Goal: Ask a question

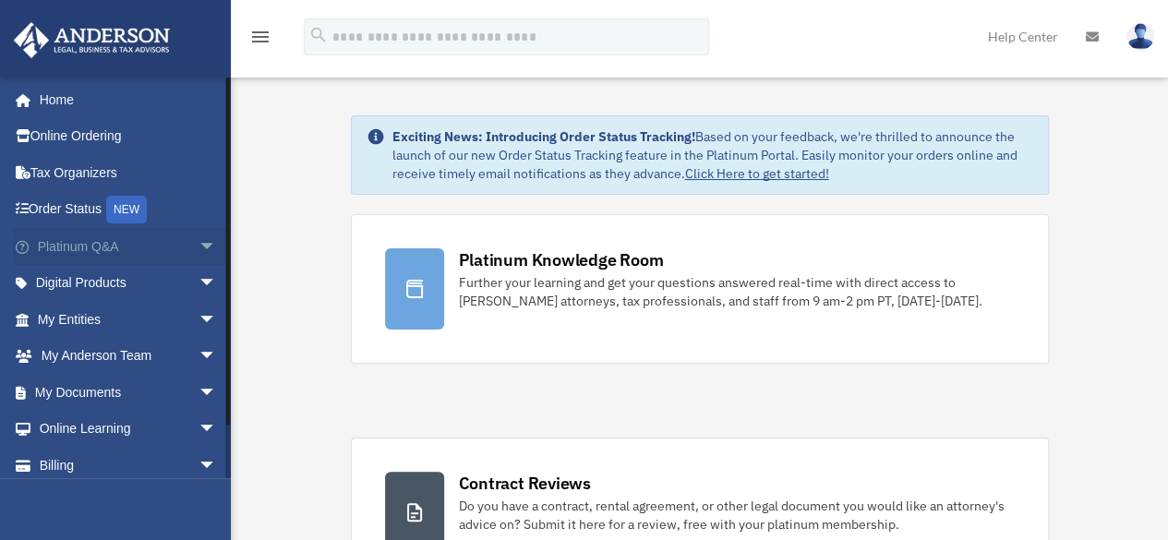
click at [111, 247] on link "Platinum Q&A arrow_drop_down" at bounding box center [129, 246] width 232 height 37
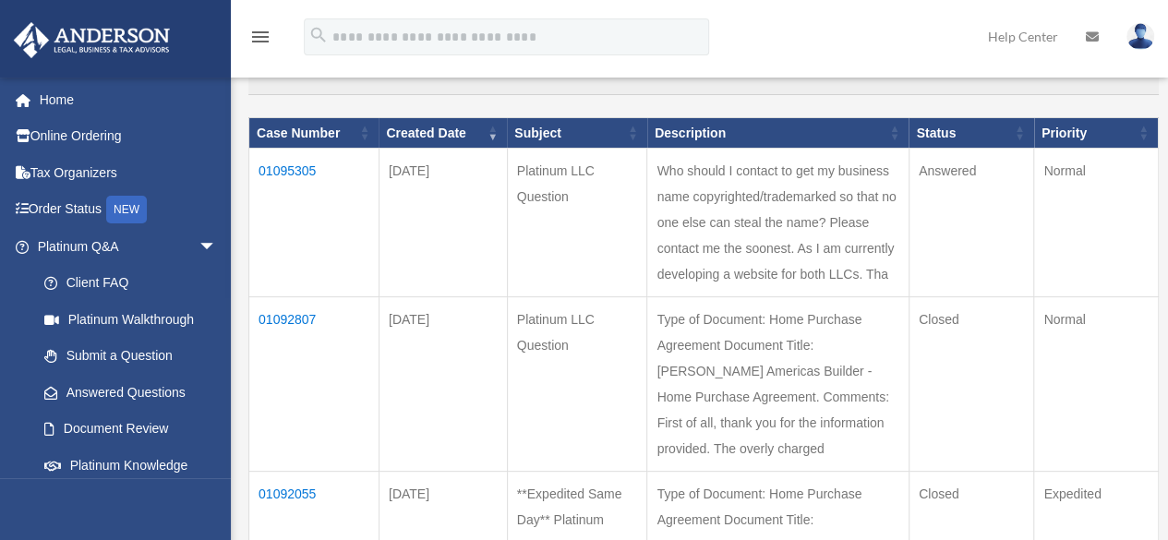
scroll to position [277, 0]
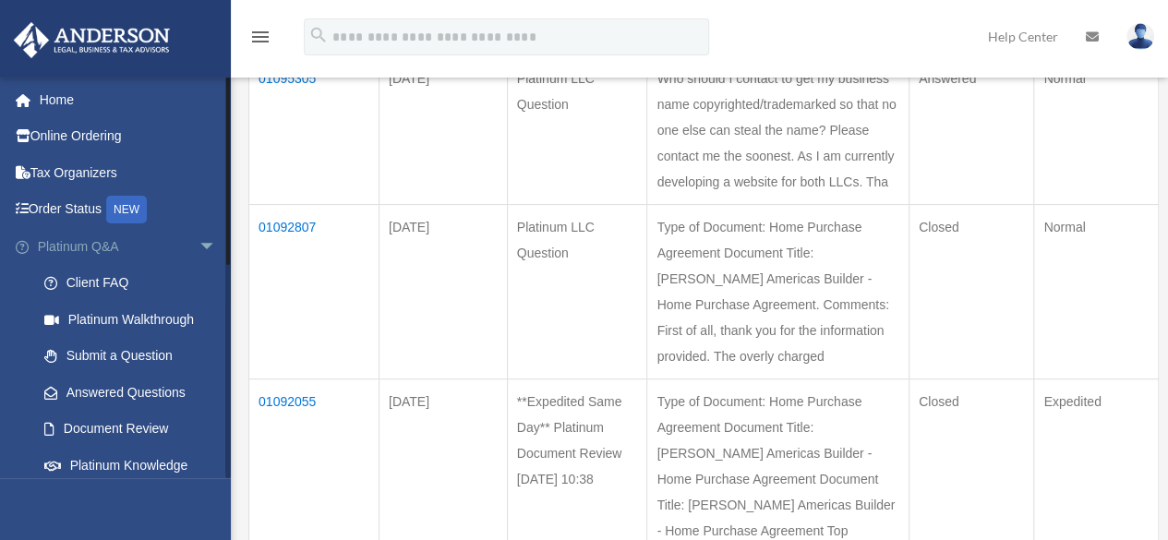
click at [198, 245] on span "arrow_drop_down" at bounding box center [216, 247] width 37 height 38
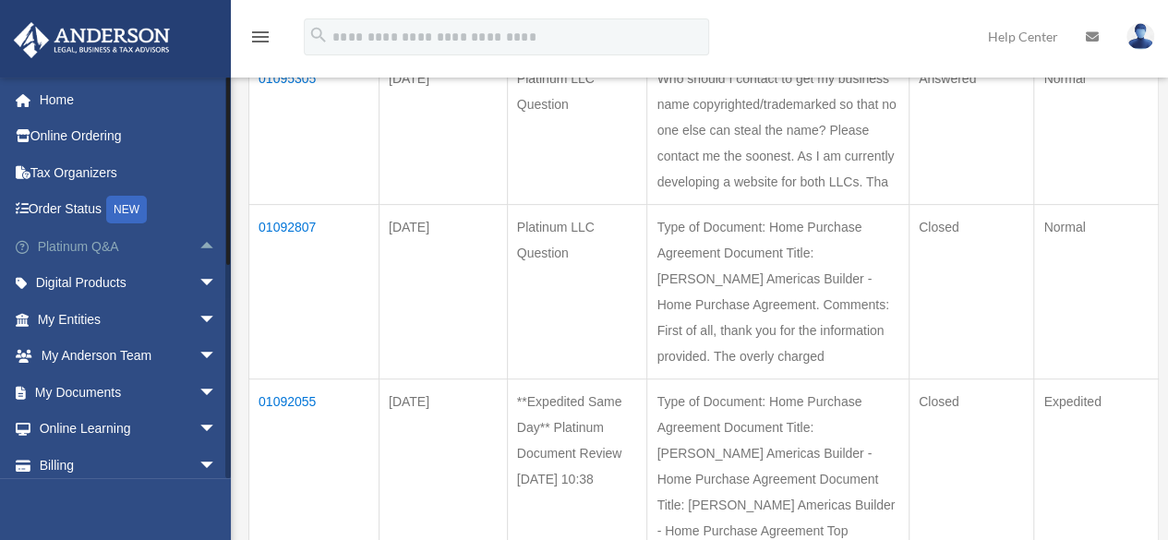
click at [103, 248] on link "Platinum Q&A arrow_drop_up" at bounding box center [129, 246] width 232 height 37
click at [201, 245] on span "arrow_drop_up" at bounding box center [216, 247] width 37 height 38
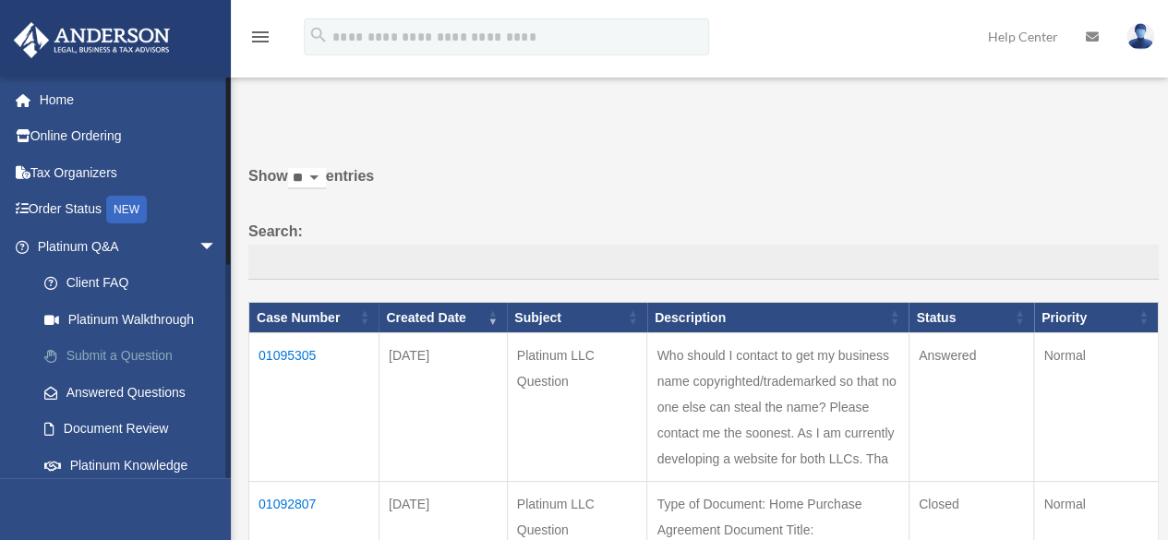
click at [130, 357] on link "Submit a Question" at bounding box center [135, 356] width 219 height 37
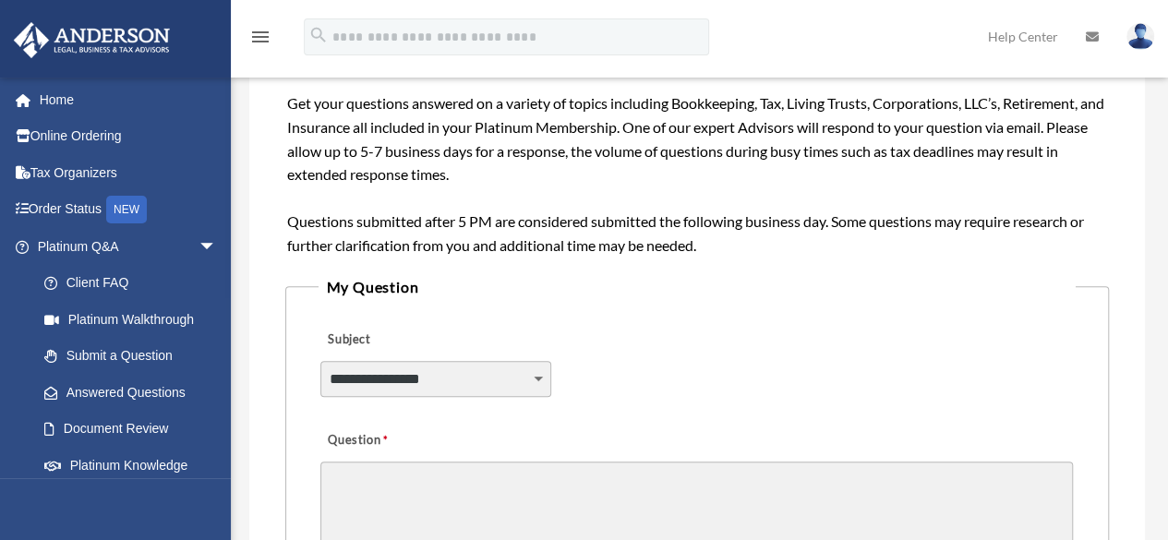
scroll to position [369, 0]
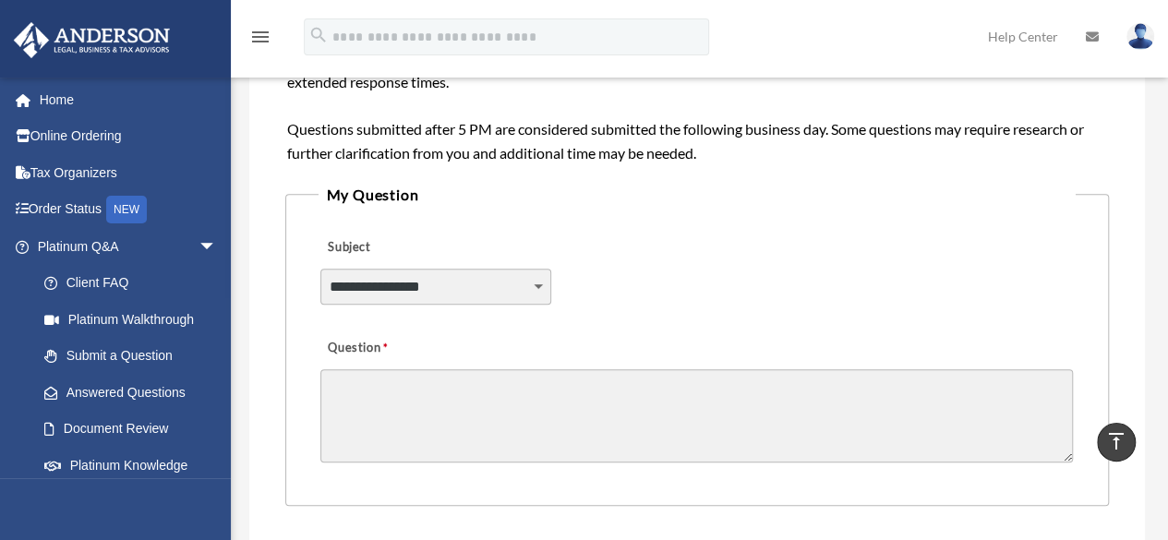
click at [533, 285] on select "**********" at bounding box center [435, 286] width 230 height 35
select select "******"
click at [320, 269] on select "**********" at bounding box center [435, 286] width 230 height 35
click at [479, 379] on textarea "Question" at bounding box center [696, 415] width 752 height 93
type textarea "*"
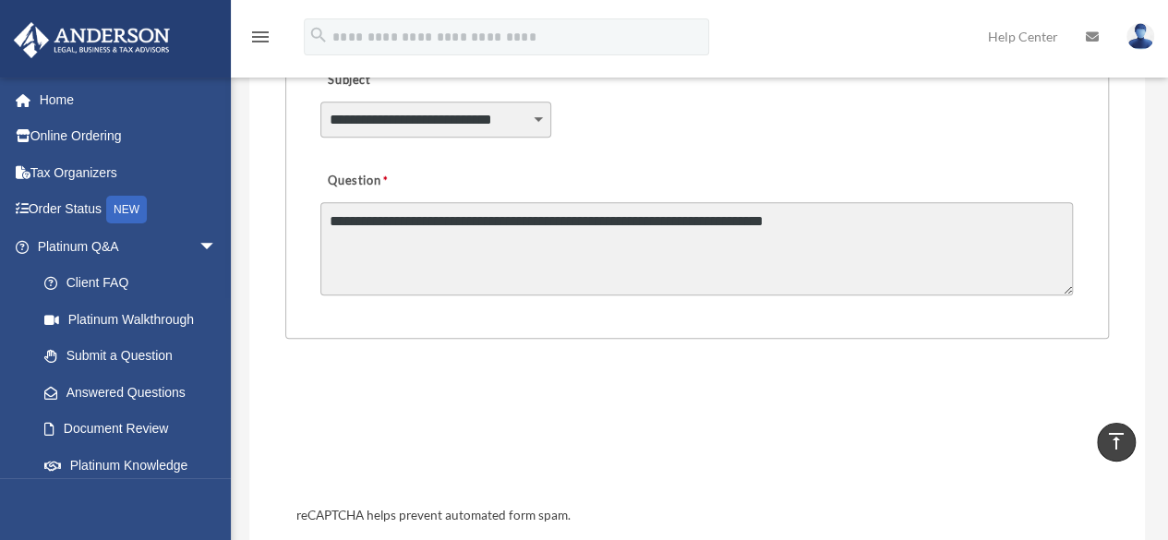
scroll to position [554, 0]
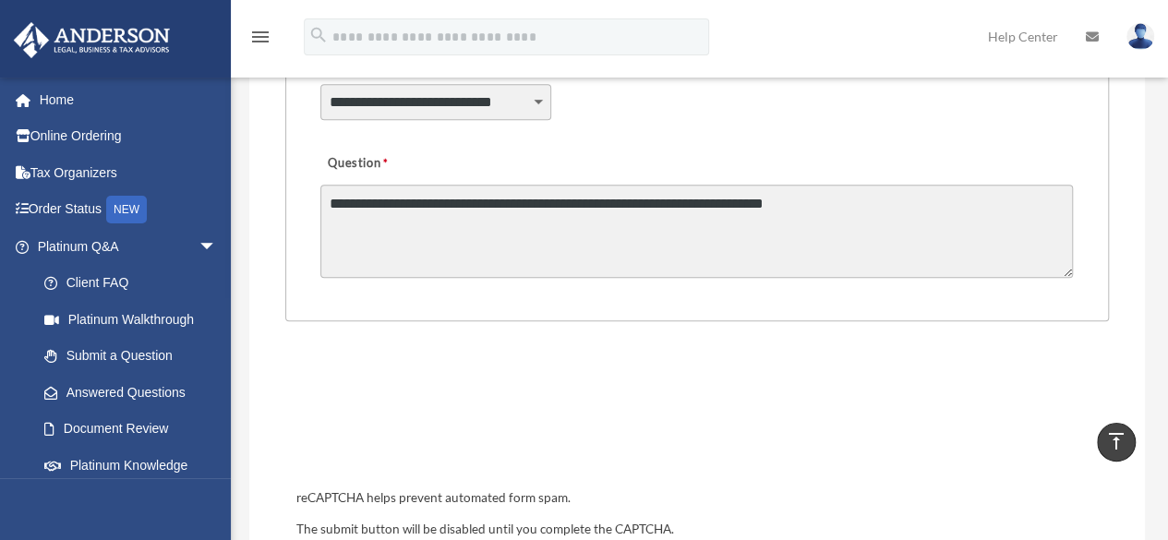
type textarea "**********"
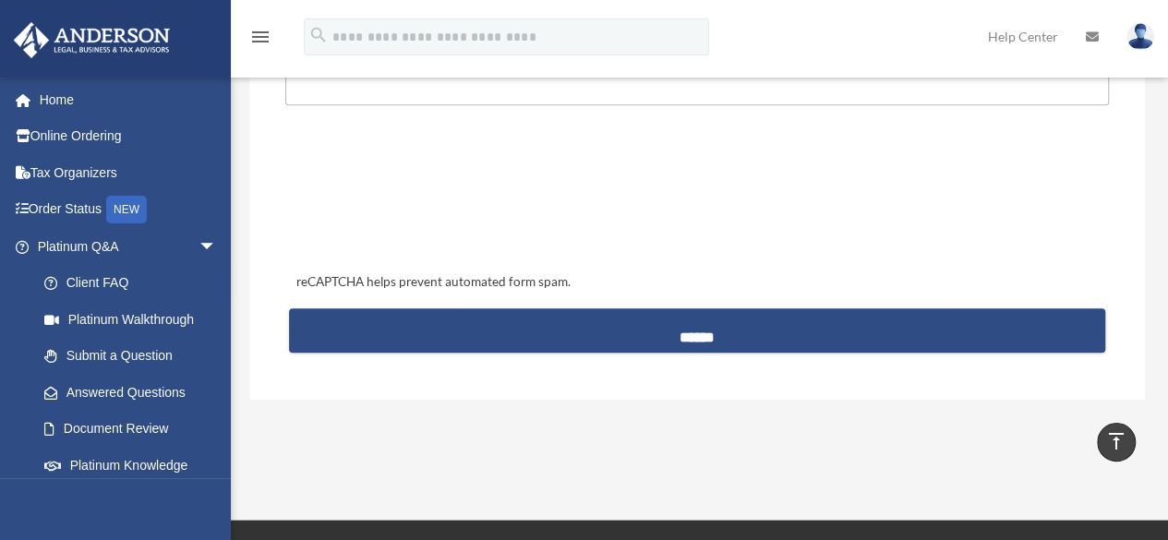
scroll to position [831, 0]
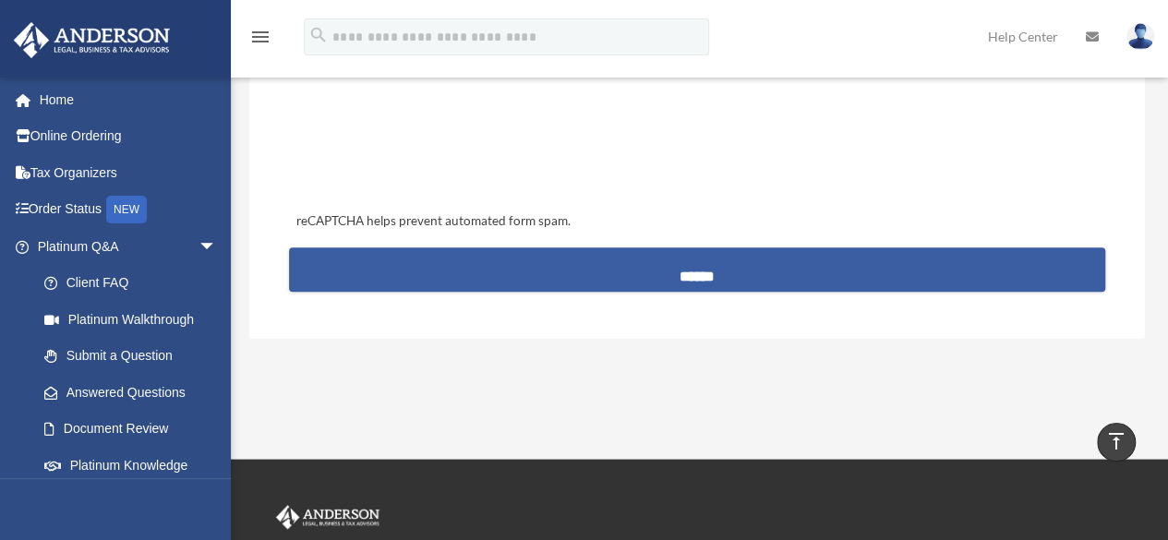
click at [672, 272] on input "******" at bounding box center [697, 269] width 816 height 44
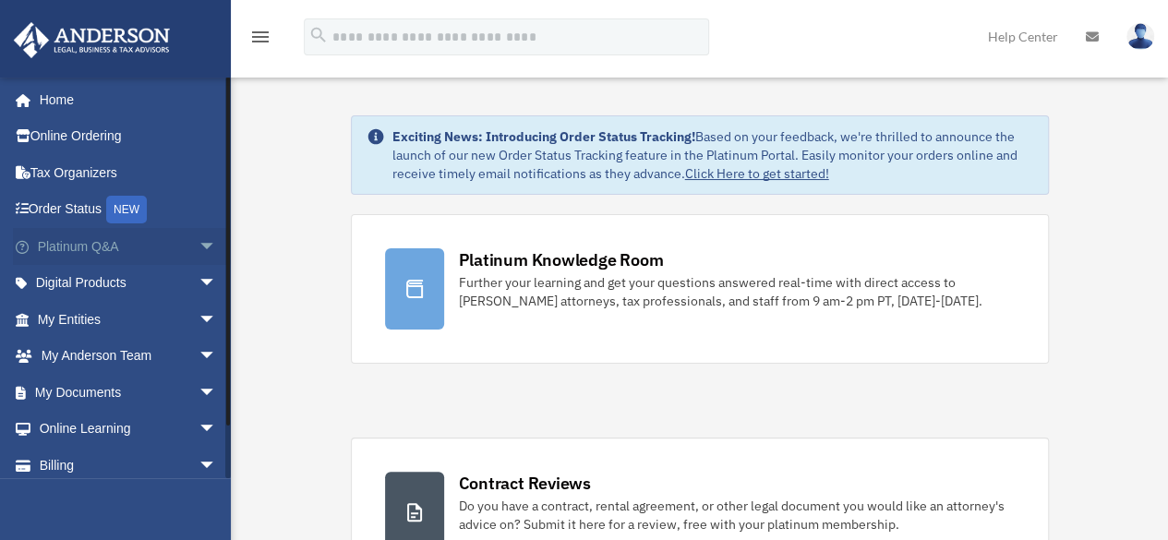
click at [111, 250] on link "Platinum Q&A arrow_drop_down" at bounding box center [129, 246] width 232 height 37
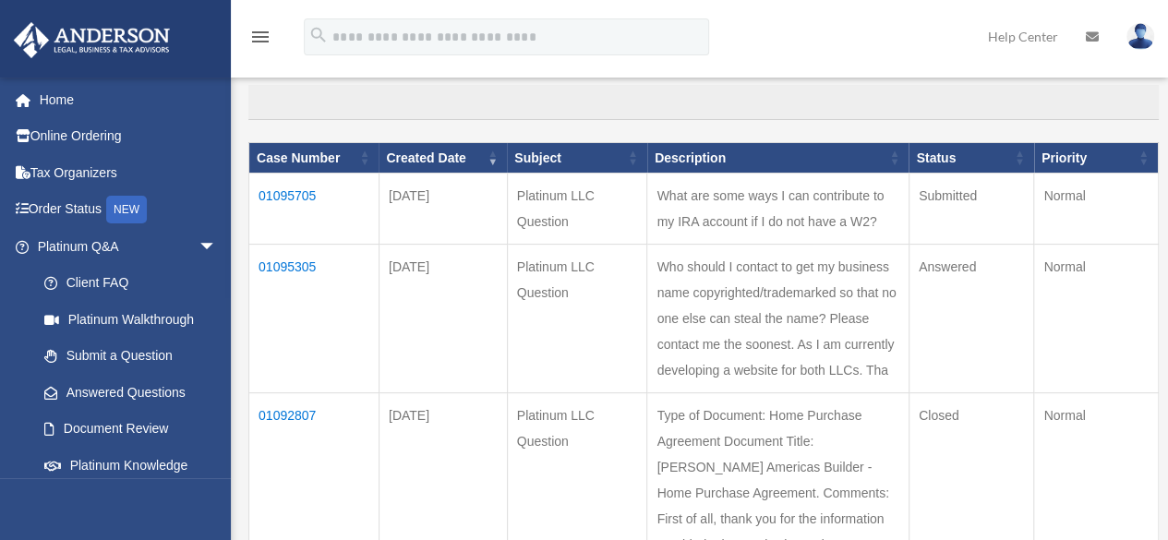
scroll to position [185, 0]
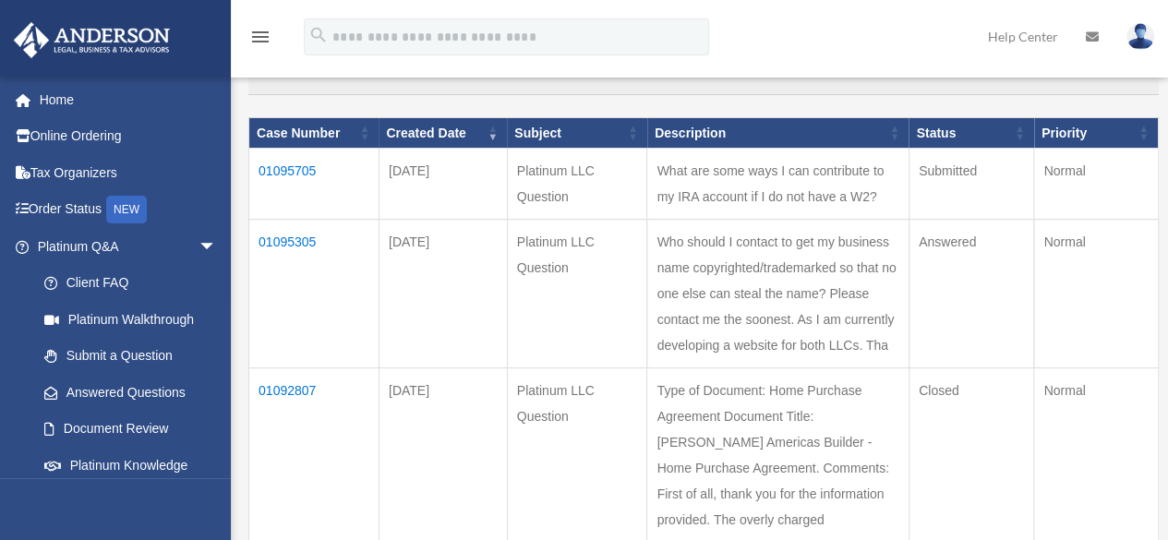
click at [298, 237] on td "01095305" at bounding box center [314, 294] width 130 height 149
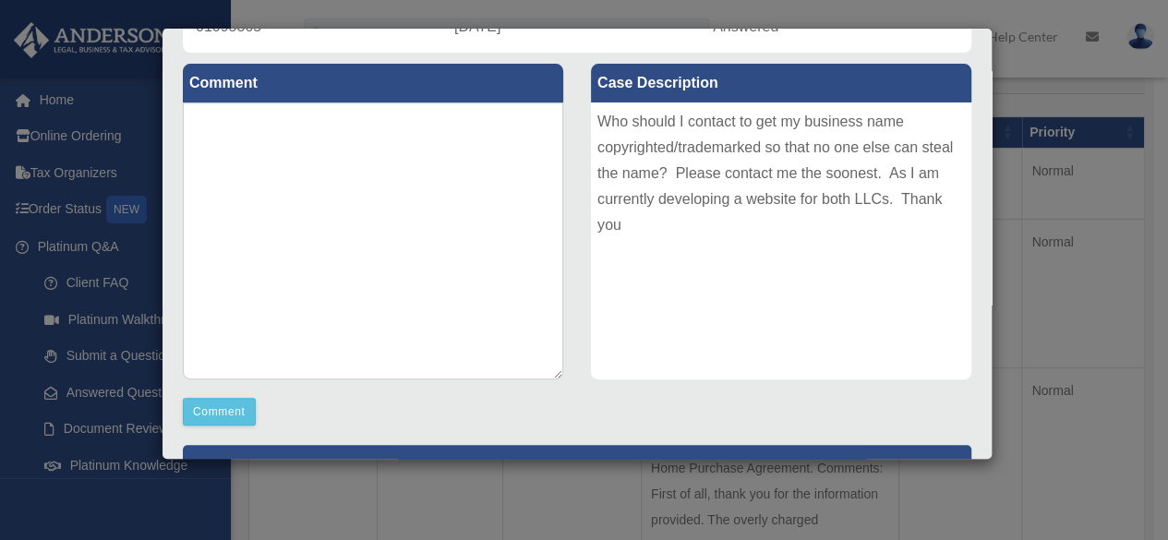
scroll to position [0, 0]
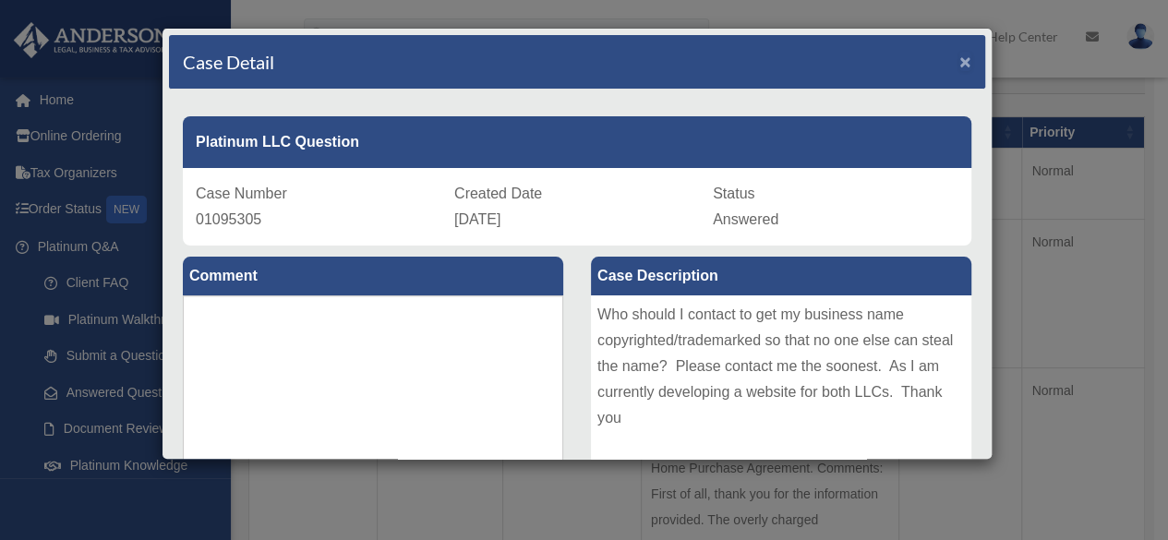
click at [959, 55] on span "×" at bounding box center [965, 61] width 12 height 21
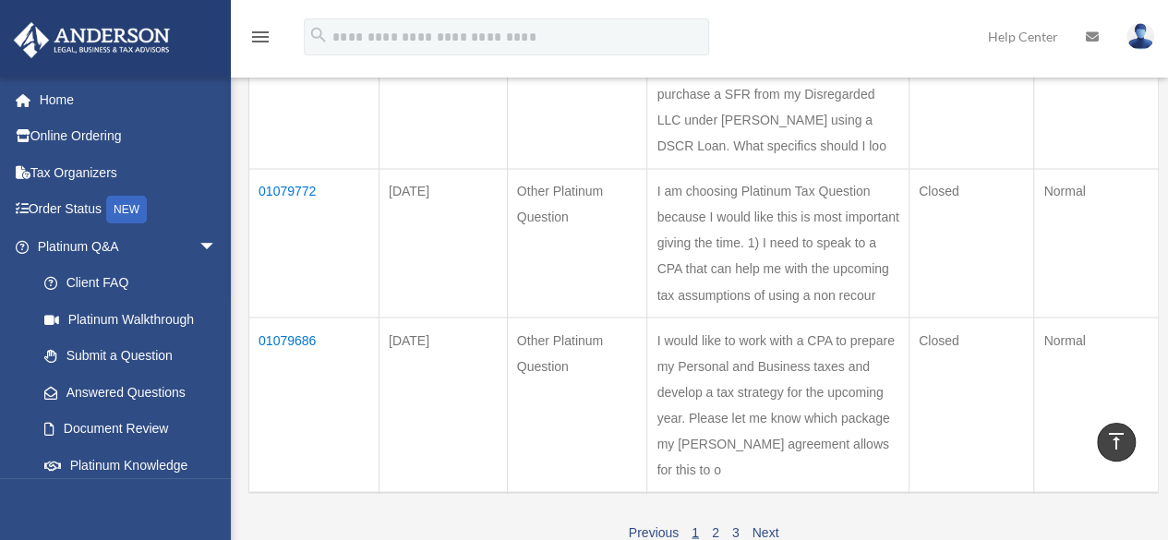
scroll to position [1569, 0]
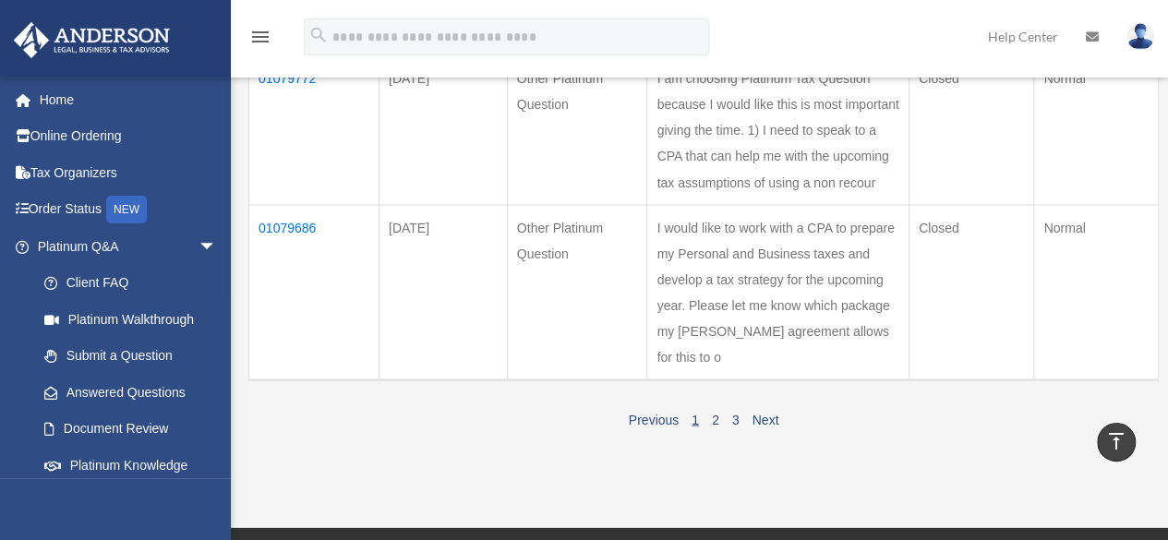
click at [696, 412] on link "1" at bounding box center [694, 419] width 7 height 15
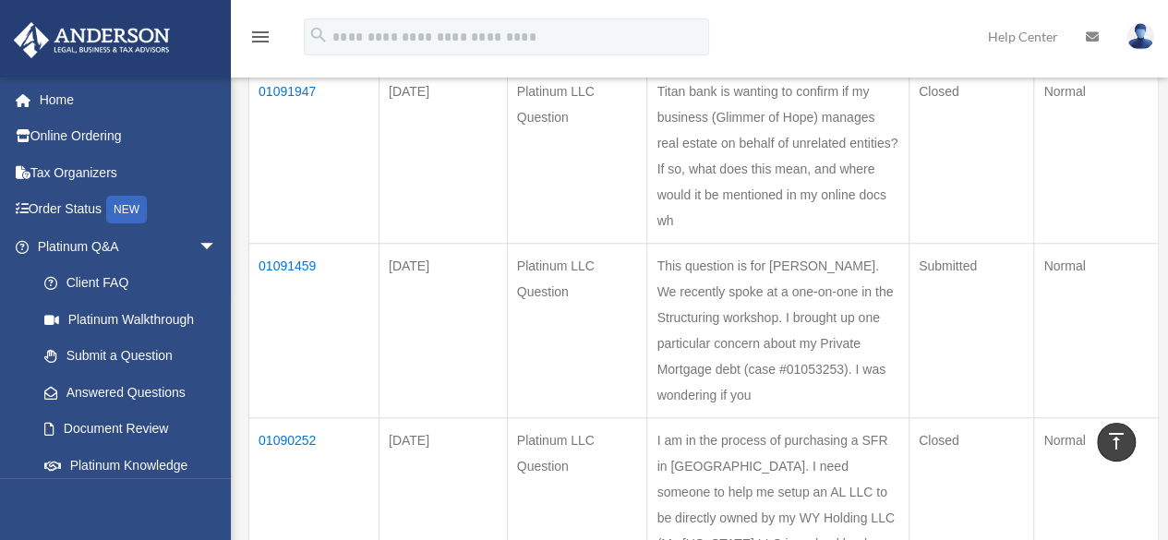
scroll to position [831, 0]
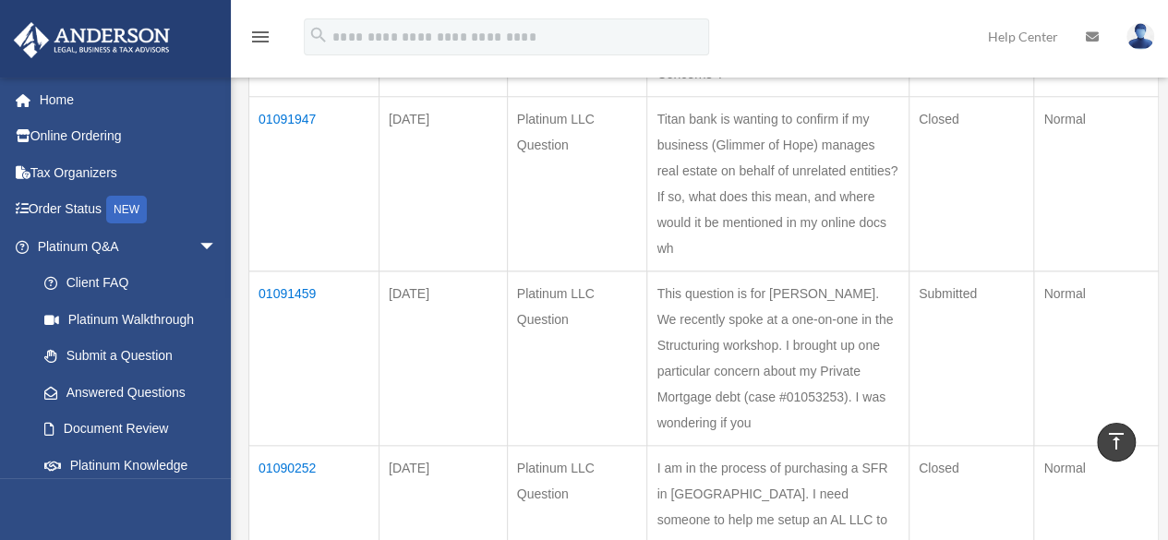
click at [288, 271] on td "01091459" at bounding box center [314, 358] width 130 height 174
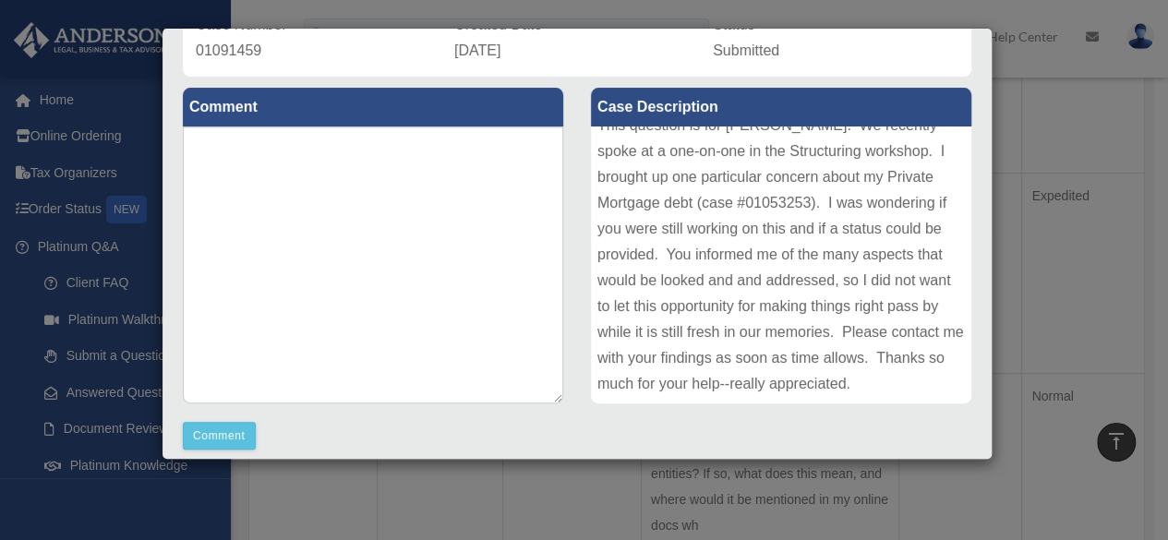
scroll to position [271, 0]
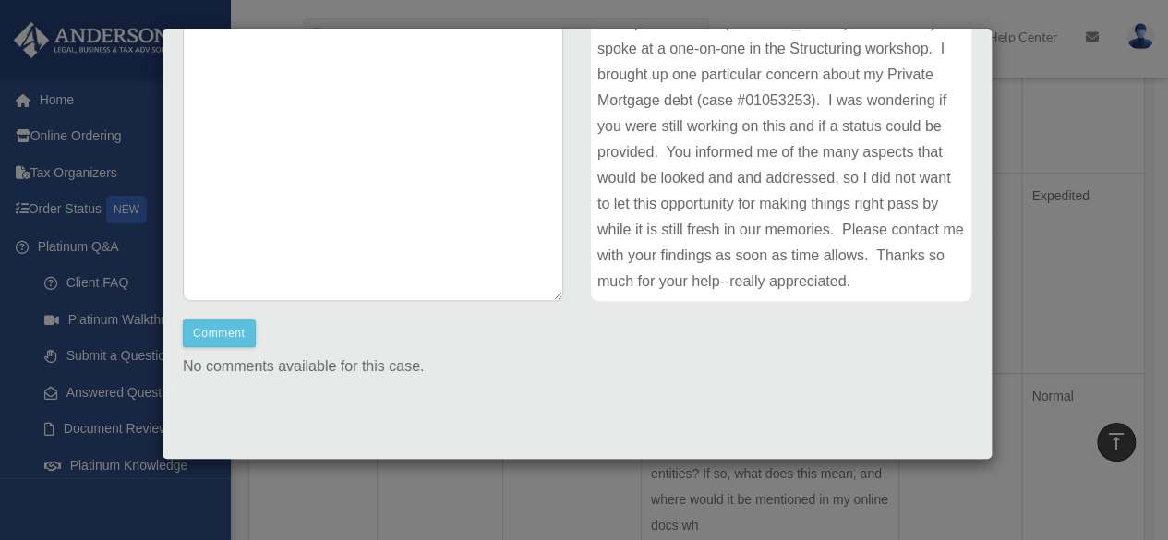
click at [789, 401] on div "No comments available for this case." at bounding box center [577, 379] width 816 height 52
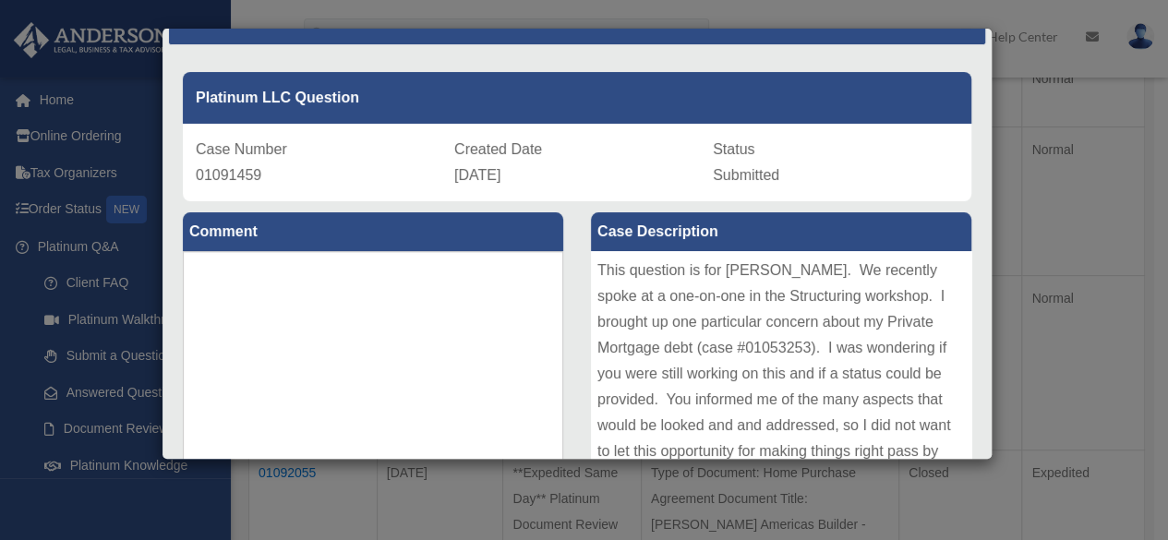
scroll to position [0, 0]
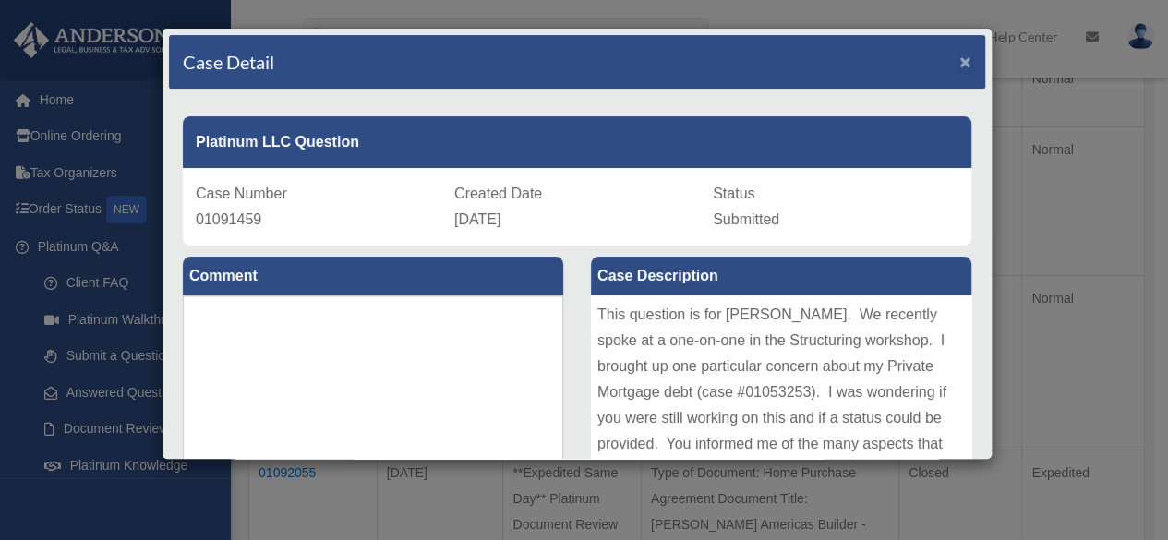
click at [959, 59] on span "×" at bounding box center [965, 61] width 12 height 21
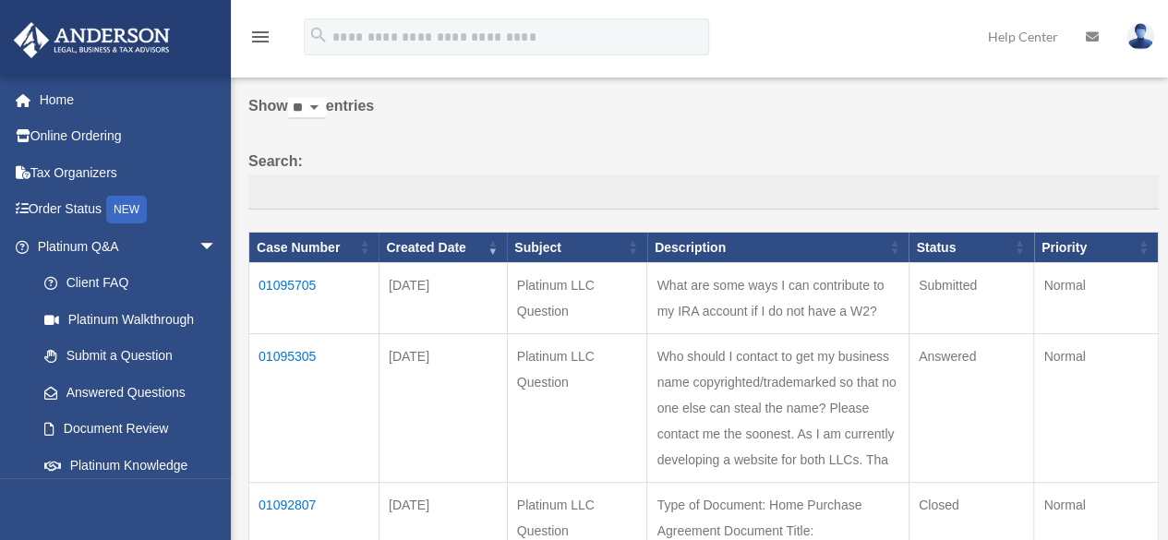
scroll to position [185, 0]
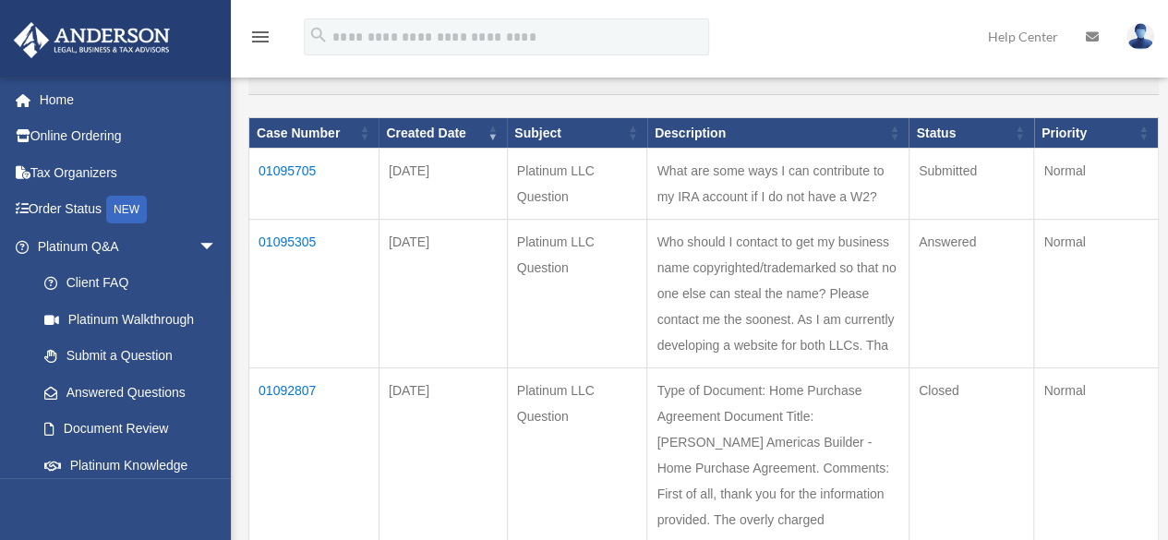
click at [285, 237] on td "01095305" at bounding box center [314, 294] width 130 height 149
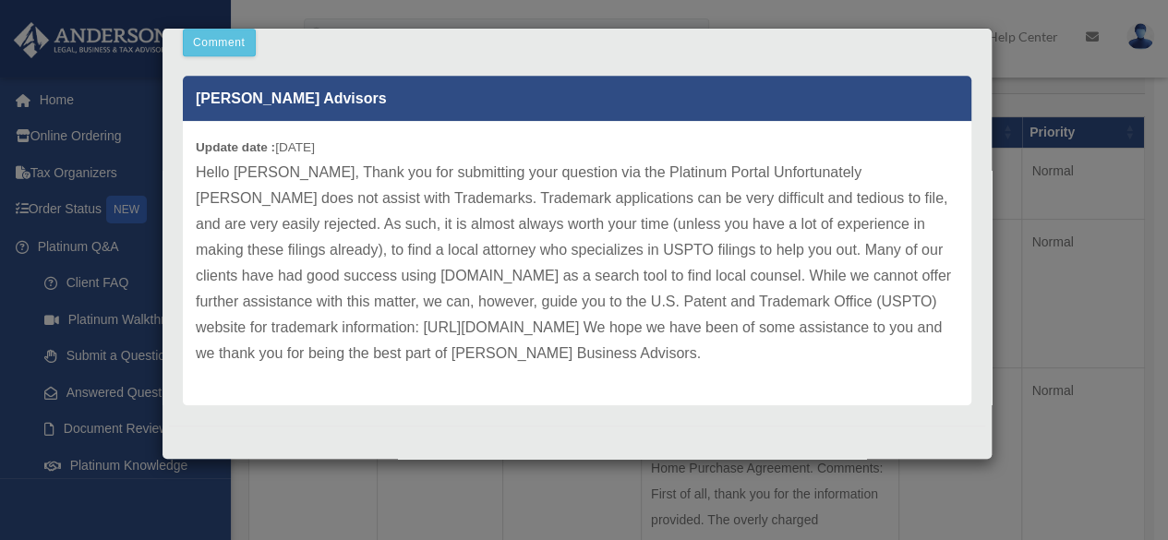
scroll to position [277, 0]
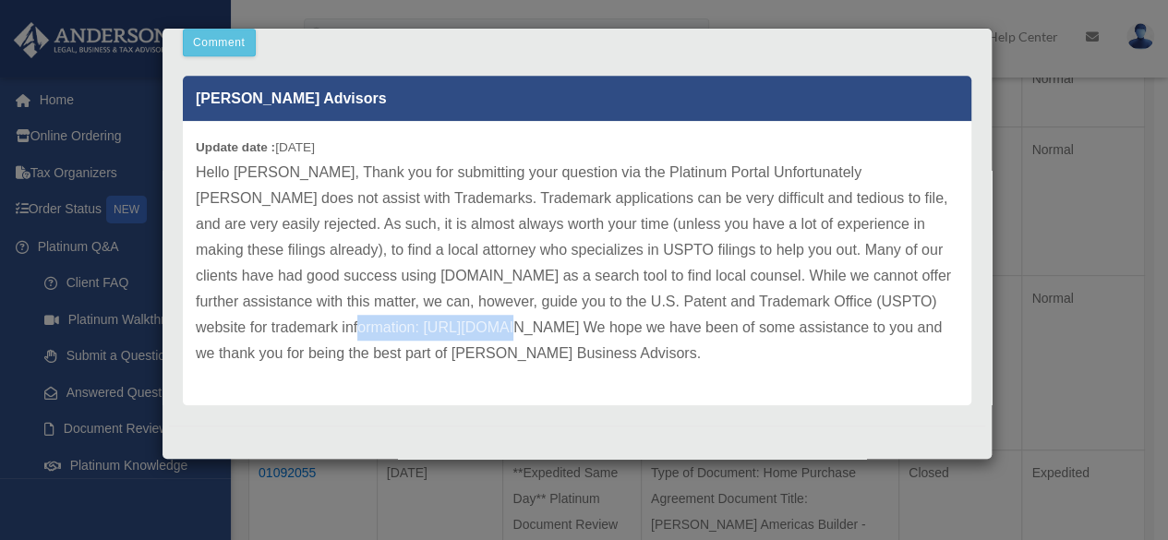
drag, startPoint x: 346, startPoint y: 328, endPoint x: 490, endPoint y: 326, distance: 144.0
click at [490, 326] on p "Hello Michele, Thank you for submitting your question via the Platinum Portal U…" at bounding box center [577, 263] width 762 height 207
copy p "https://www.uspto.gov"
click at [808, 245] on p "Hello Michele, Thank you for submitting your question via the Platinum Portal U…" at bounding box center [577, 263] width 762 height 207
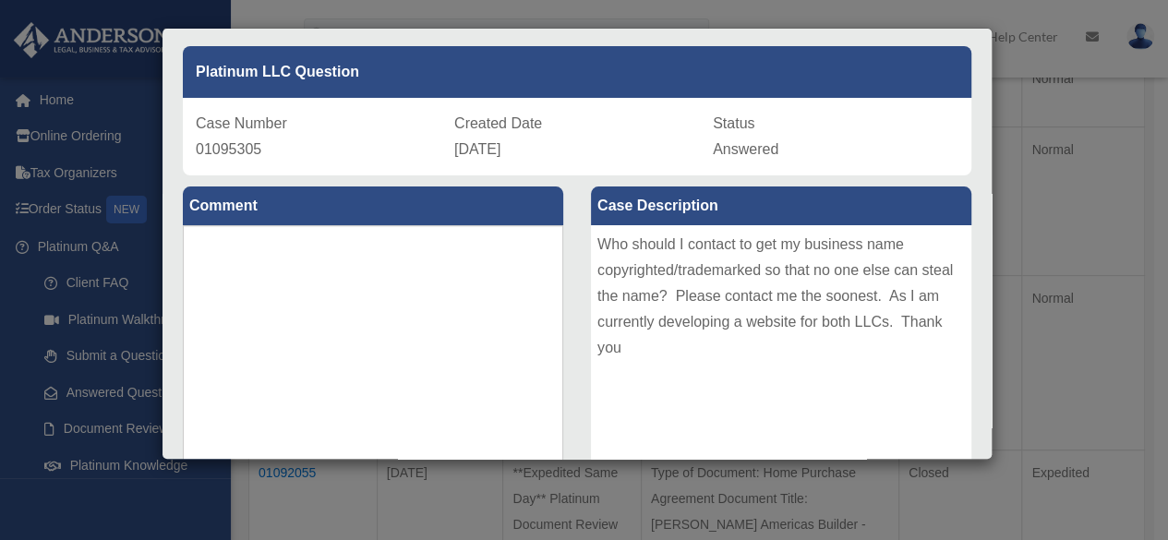
scroll to position [0, 0]
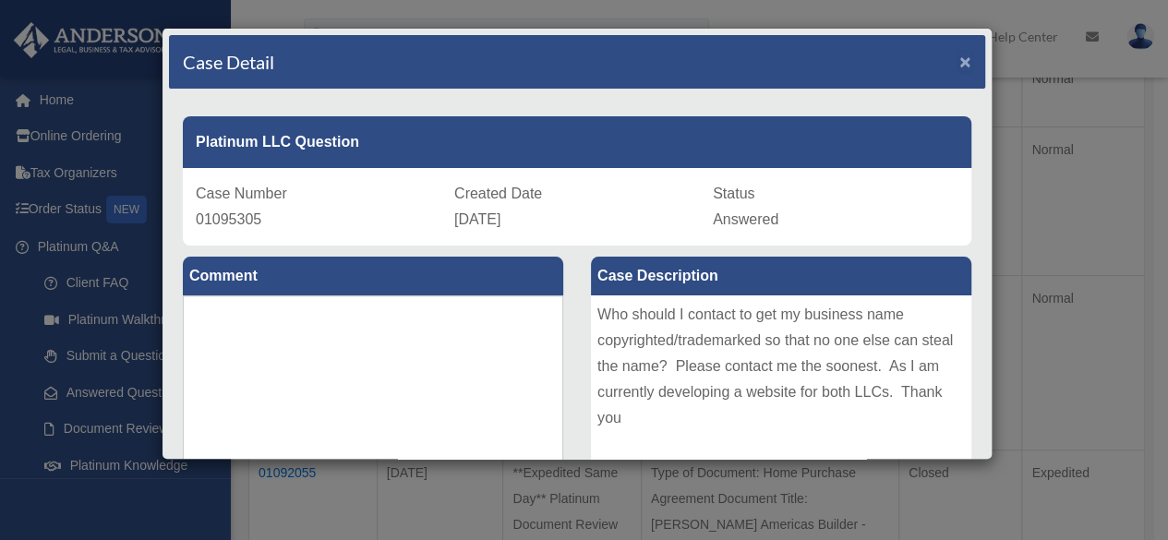
click at [959, 62] on span "×" at bounding box center [965, 61] width 12 height 21
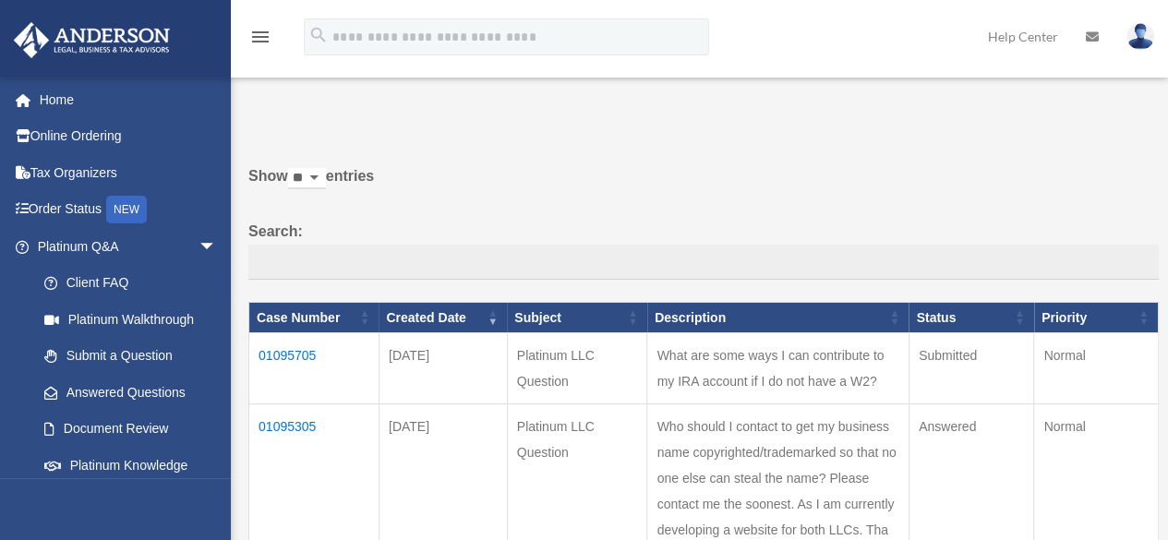
click at [1143, 38] on img at bounding box center [1140, 36] width 28 height 27
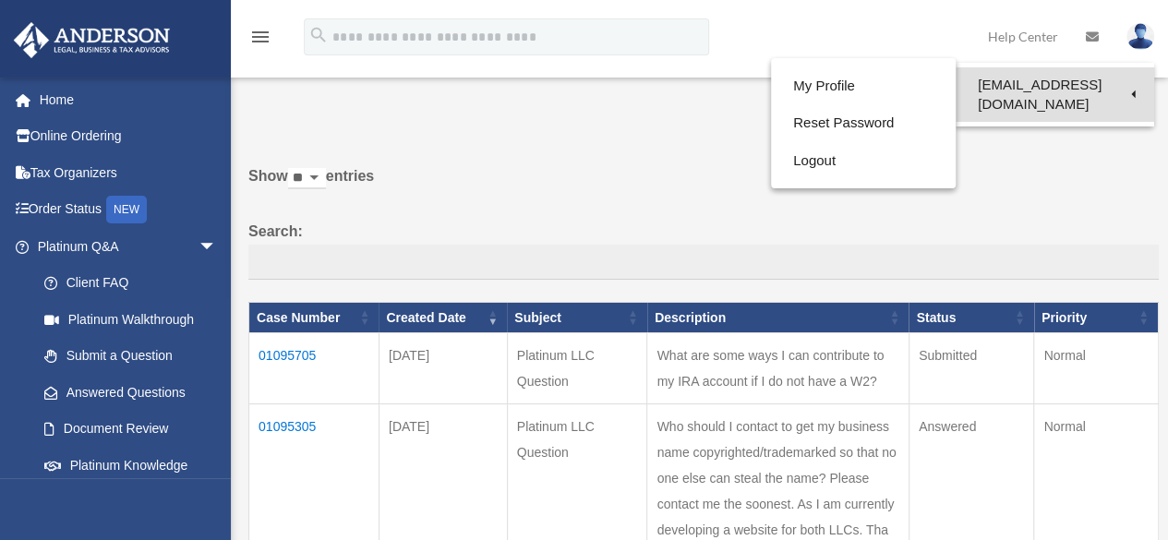
click at [1049, 85] on link "[EMAIL_ADDRESS][DOMAIN_NAME]" at bounding box center [1054, 94] width 198 height 54
